Goal: Check status: Check status

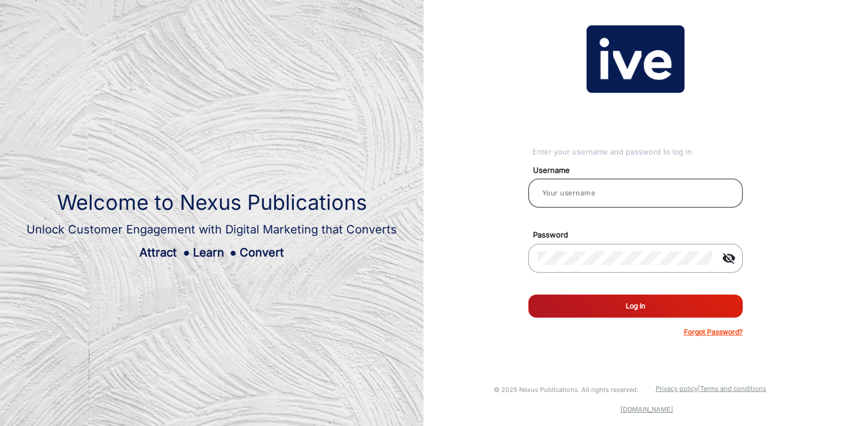
click at [562, 194] on input "email" at bounding box center [636, 193] width 196 height 14
type input "[PERSON_NAME]"
click at [610, 307] on button "Log In" at bounding box center [635, 305] width 214 height 23
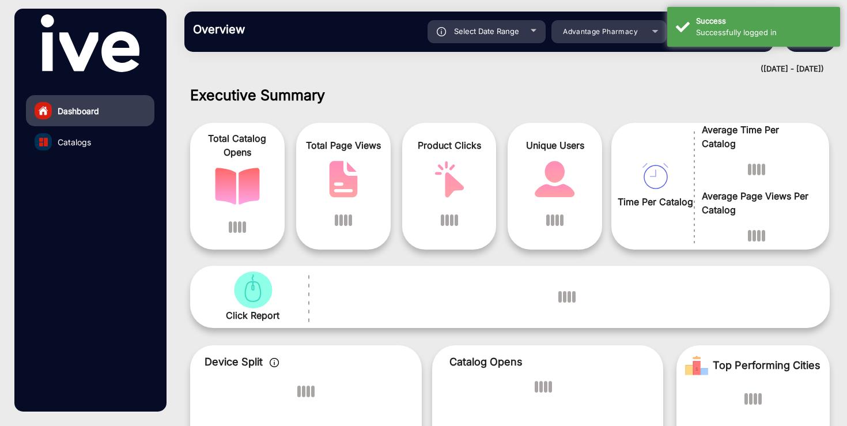
scroll to position [9, 0]
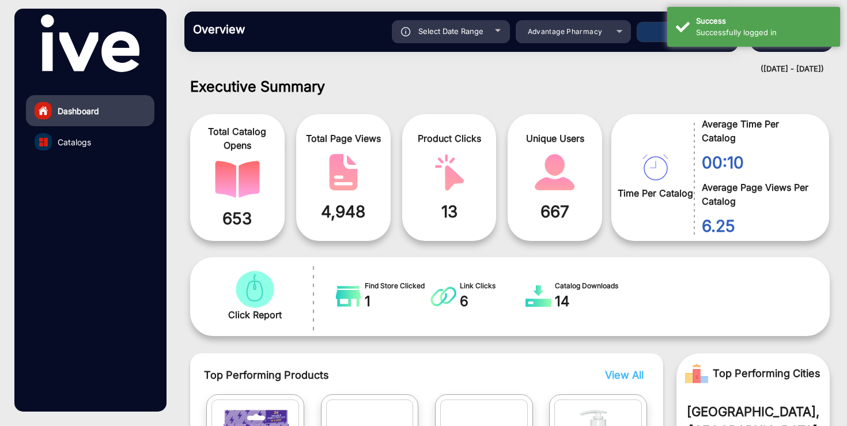
click at [636, 27] on div "Select Date Range [DATE] [DATE] – [DATE] [DATE] Advantage Pharmacy Apply" at bounding box center [488, 31] width 482 height 23
click at [603, 32] on div "Advantage Pharmacy" at bounding box center [565, 32] width 92 height 14
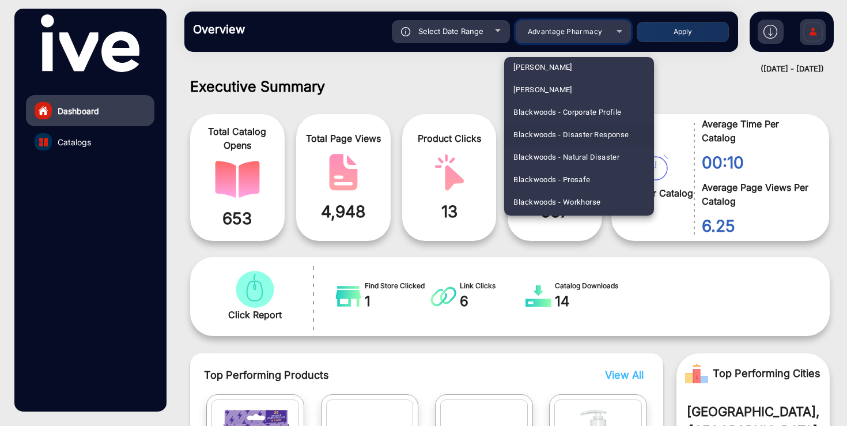
scroll to position [0, 0]
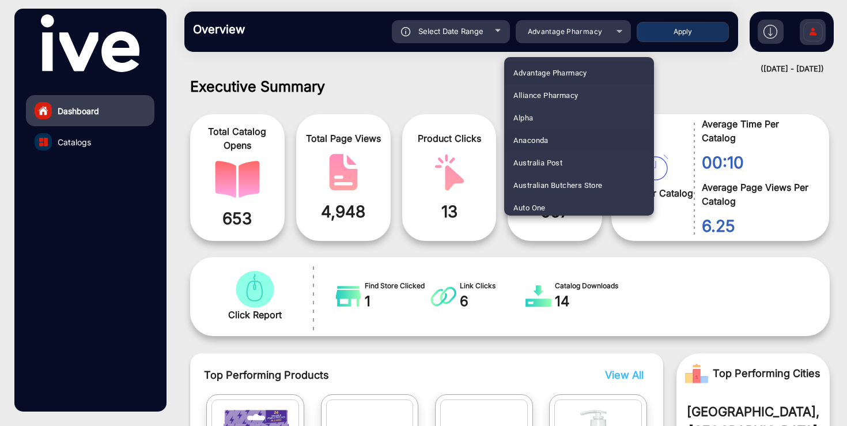
click at [550, 141] on mat-option "Anaconda" at bounding box center [579, 140] width 150 height 22
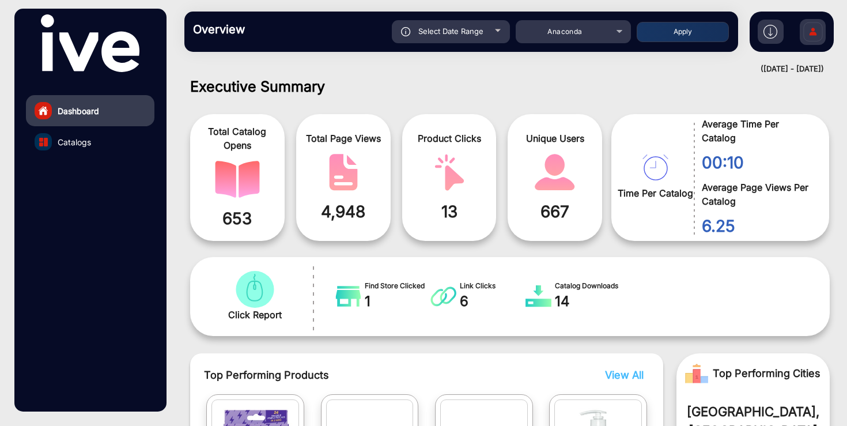
click at [478, 27] on div "Select Date Range" at bounding box center [451, 31] width 118 height 23
type input "[DATE]"
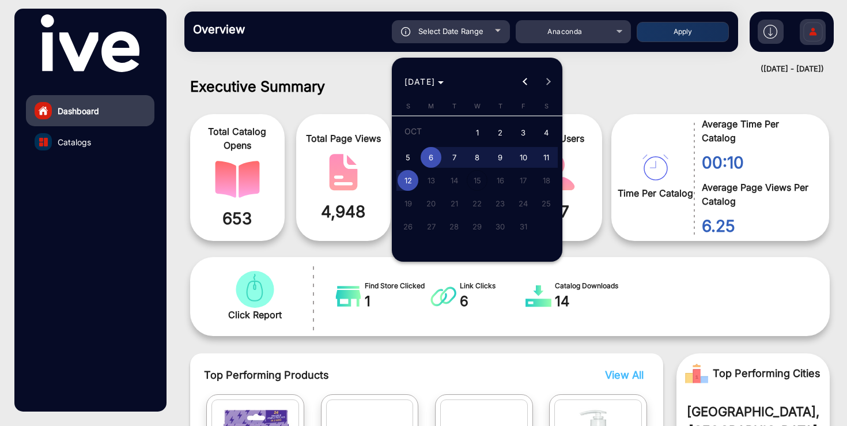
click at [476, 130] on span "1" at bounding box center [477, 134] width 21 height 24
type input "[DATE]"
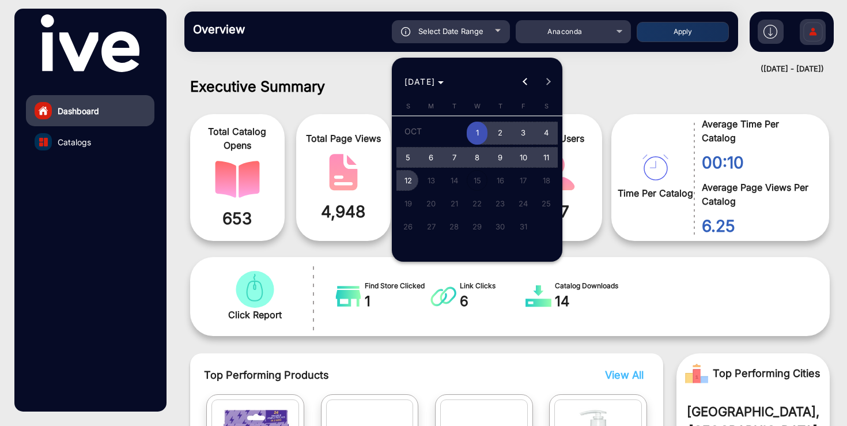
click at [409, 175] on span "12" at bounding box center [408, 180] width 21 height 21
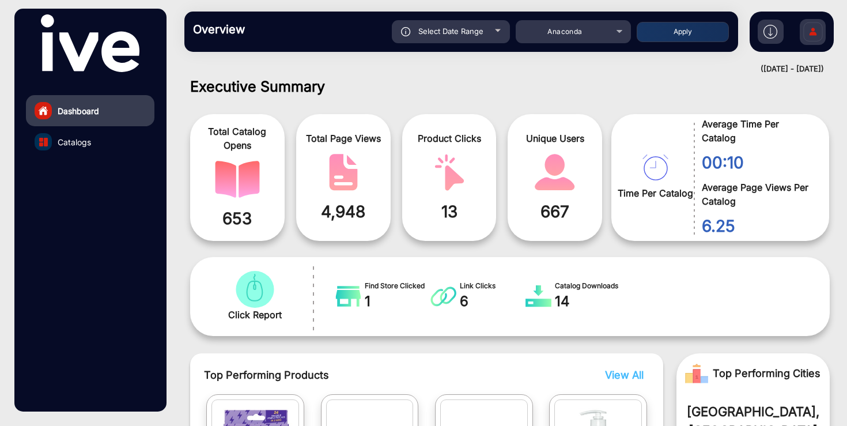
type input "[DATE]"
click at [684, 31] on button "Apply" at bounding box center [683, 32] width 92 height 20
type input "[DATE]"
